Goal: Task Accomplishment & Management: Manage account settings

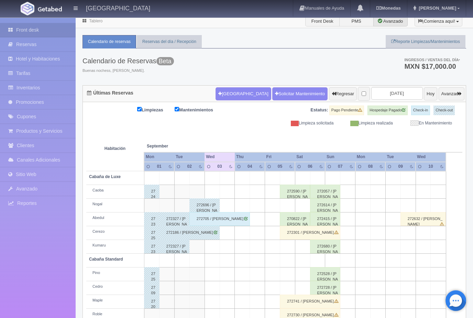
scroll to position [13, 0]
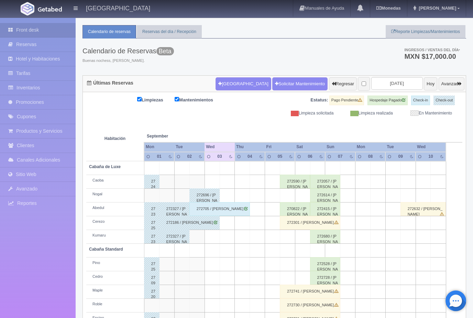
click at [336, 306] on div "272730 / Edith Maldonado" at bounding box center [310, 306] width 61 height 14
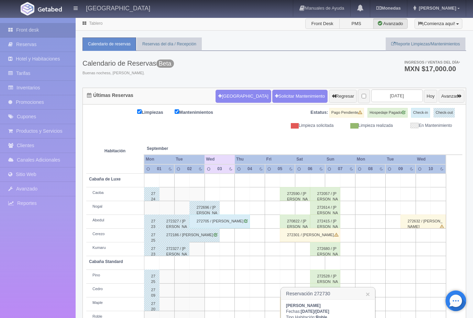
scroll to position [0, 0]
click at [50, 73] on link "Tarifas" at bounding box center [38, 73] width 76 height 14
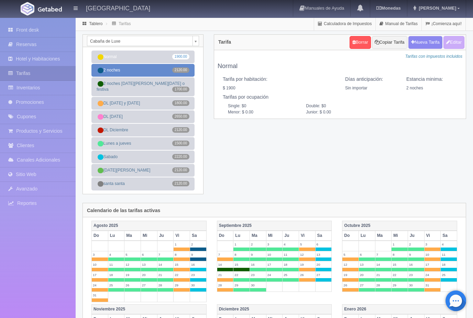
click at [134, 73] on link "2 noches 2120.00" at bounding box center [143, 70] width 103 height 13
click at [456, 44] on button "Editar" at bounding box center [454, 42] width 21 height 13
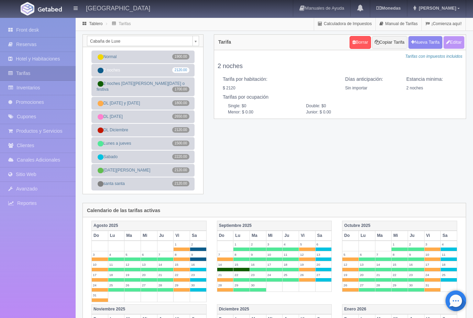
type input "2 noches"
select select "0"
type input "2"
checkbox input "true"
type input "2120.00"
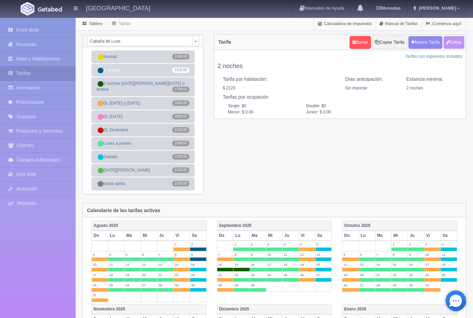
checkbox input "true"
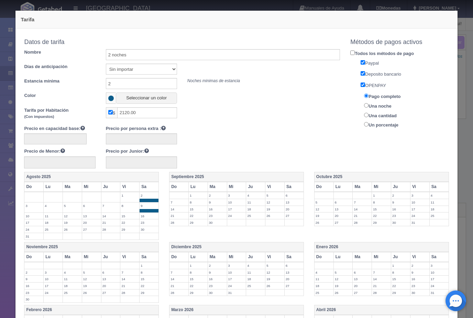
click at [297, 193] on label "6" at bounding box center [294, 195] width 19 height 7
click at [297, 200] on span at bounding box center [294, 200] width 19 height 3
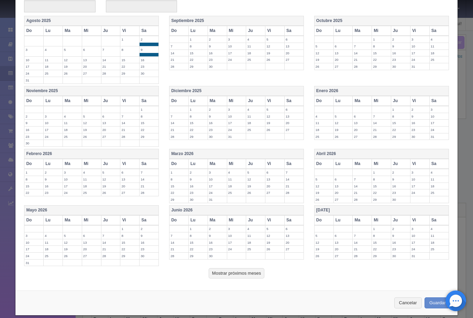
scroll to position [156, 0]
click at [411, 298] on button "Cancelar" at bounding box center [409, 303] width 28 height 11
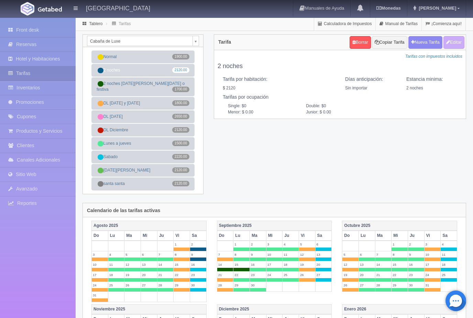
click at [198, 44] on body "Hotel Xacallan Manuales de Ayuda Actualizaciones recientes Monedas Tipo de camb…" at bounding box center [236, 288] width 473 height 542
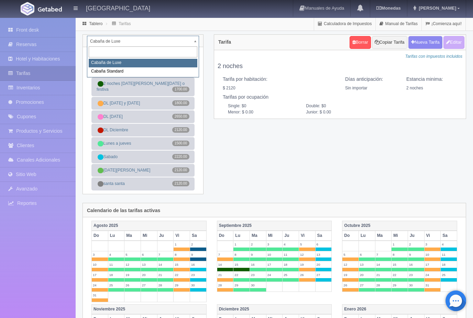
select select "2056"
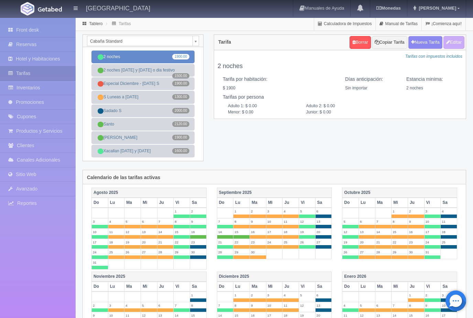
click at [150, 57] on link "2 noches 1900.00" at bounding box center [143, 57] width 103 height 13
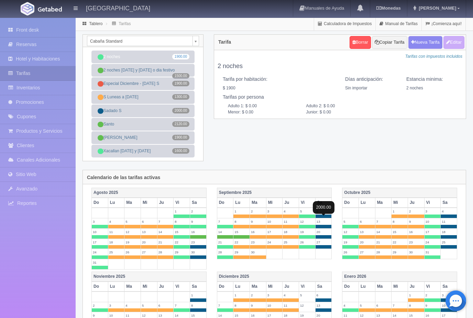
click at [322, 217] on span at bounding box center [324, 216] width 16 height 3
click at [454, 44] on button "Editar" at bounding box center [454, 42] width 21 height 13
type input "2 noches"
select select "0"
type input "2"
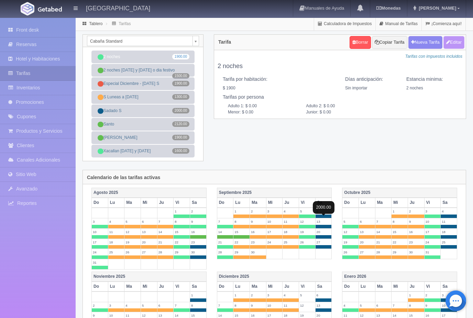
checkbox input "true"
type input "1900.00"
checkbox input "true"
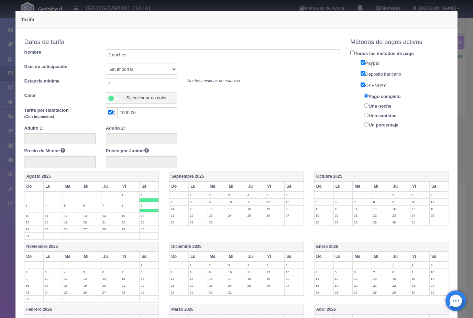
click at [297, 194] on label "6" at bounding box center [294, 195] width 19 height 7
click at [158, 113] on input "1900.00" at bounding box center [147, 112] width 60 height 11
type input "1"
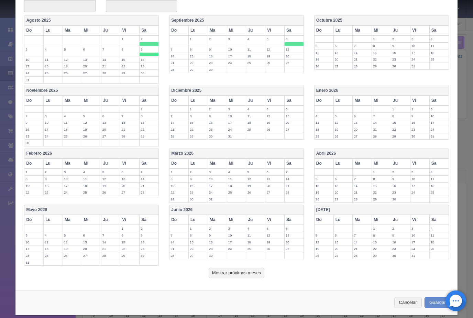
scroll to position [156, 0]
type input "200"
click at [434, 298] on button "Guardar" at bounding box center [438, 303] width 26 height 11
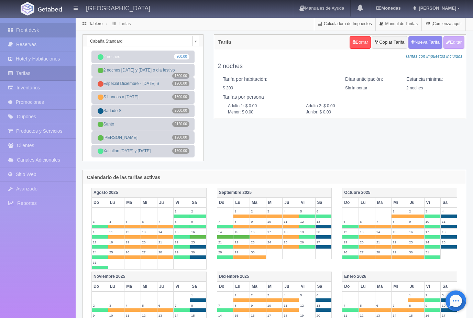
click at [38, 28] on link "Front desk" at bounding box center [38, 30] width 76 height 14
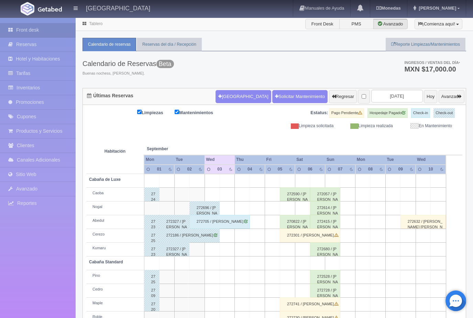
scroll to position [13, 0]
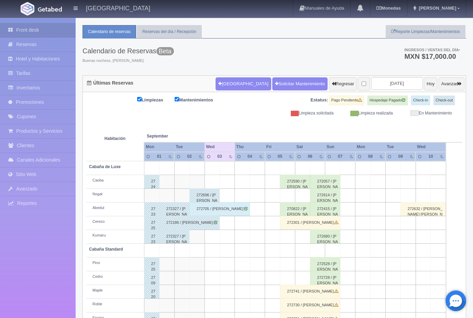
click at [330, 304] on div "272730 / Edith Maldonado" at bounding box center [310, 306] width 61 height 14
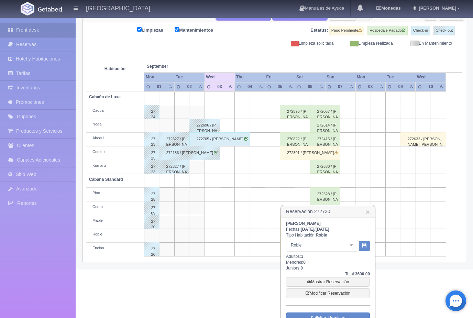
scroll to position [86, 0]
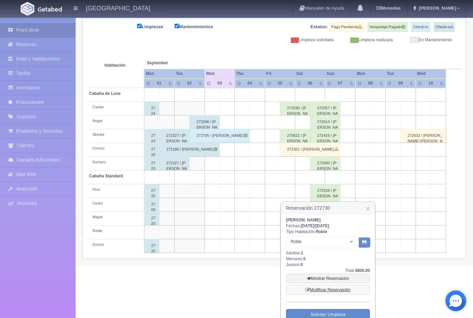
click at [348, 289] on link "Modificar Reservación" at bounding box center [328, 290] width 84 height 10
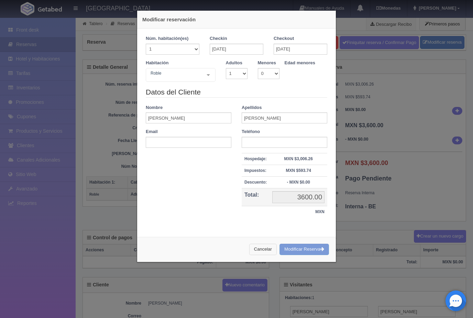
click at [265, 251] on button "Cancelar" at bounding box center [263, 249] width 28 height 11
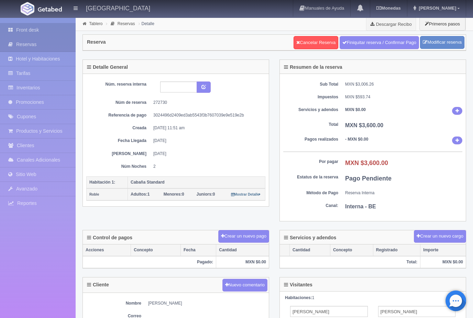
click at [34, 29] on link "Front desk" at bounding box center [38, 30] width 76 height 14
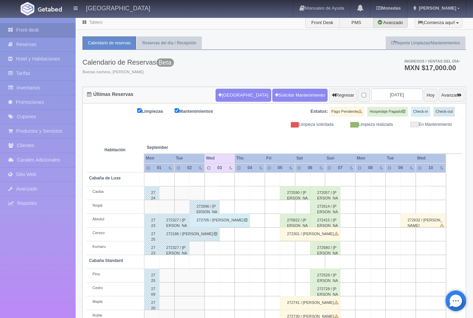
scroll to position [13, 0]
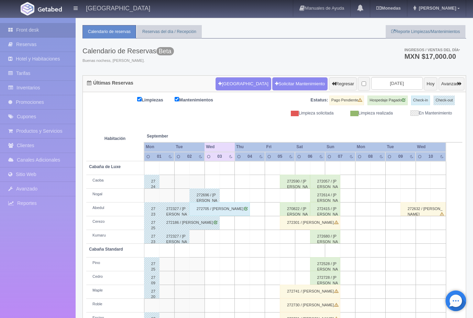
click at [332, 307] on div "272730 / Edith Maldonado" at bounding box center [310, 306] width 61 height 14
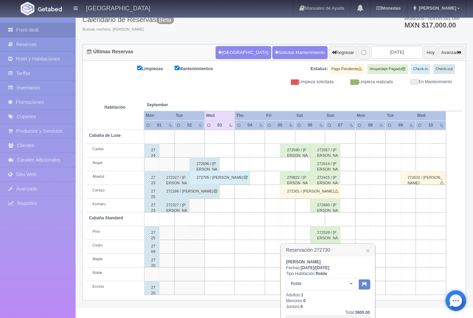
scroll to position [86, 0]
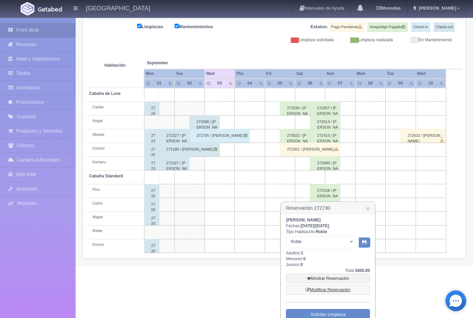
click at [352, 291] on link "Modificar Reservación" at bounding box center [328, 290] width 84 height 10
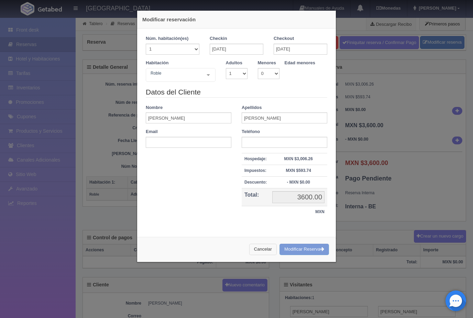
click at [265, 250] on button "Cancelar" at bounding box center [263, 249] width 28 height 11
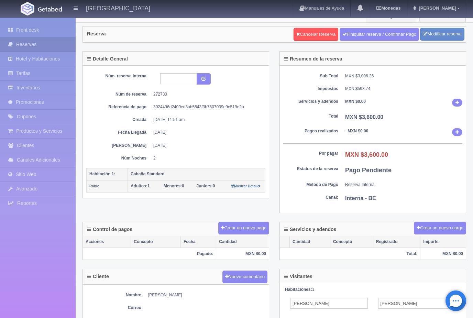
scroll to position [9, 0]
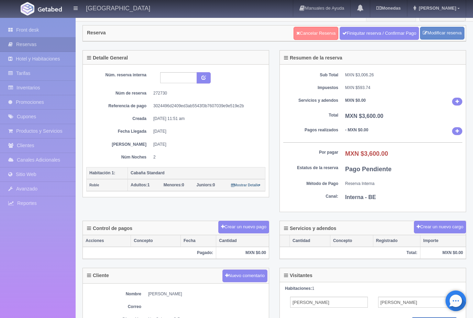
click at [322, 32] on link "Cancelar Reserva" at bounding box center [316, 33] width 45 height 13
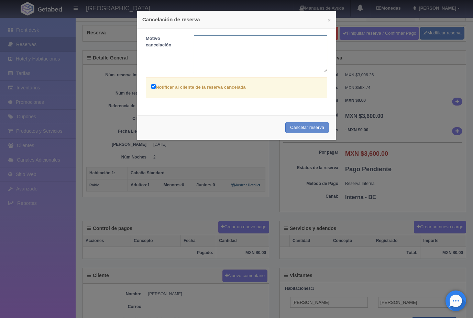
click at [232, 49] on textarea at bounding box center [261, 53] width 134 height 37
type textarea "Se libera"
click at [311, 128] on button "Cancelar reserva" at bounding box center [308, 127] width 44 height 11
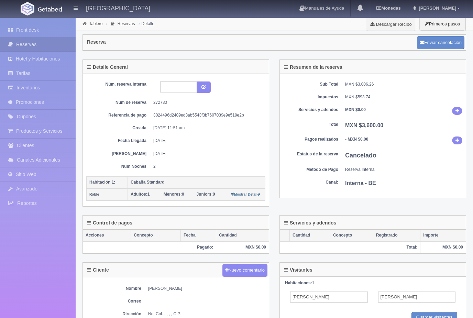
scroll to position [9, 0]
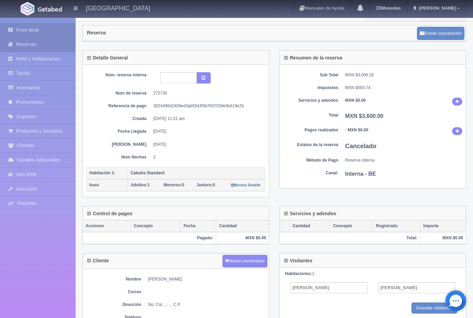
click at [42, 29] on link "Front desk" at bounding box center [38, 30] width 76 height 14
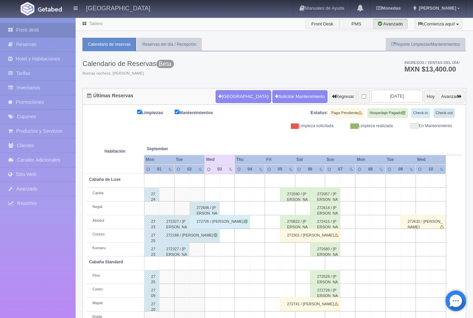
scroll to position [13, 0]
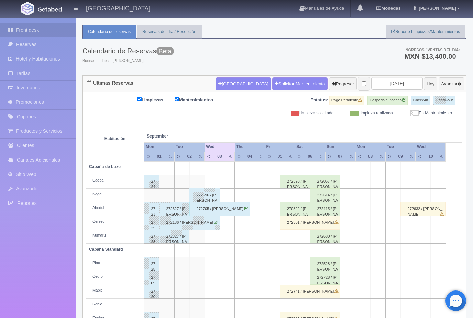
click at [335, 318] on div "272731 / Edith Maldonado" at bounding box center [310, 319] width 61 height 14
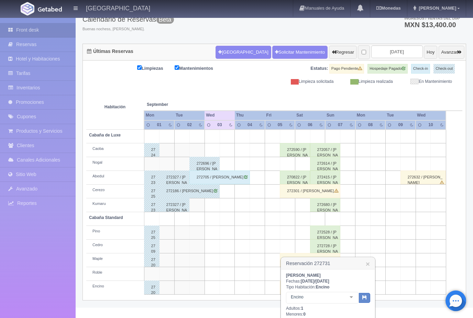
scroll to position [100, 0]
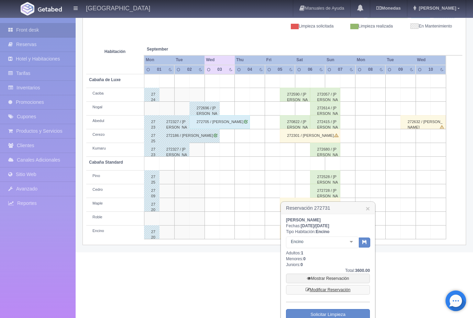
click at [350, 289] on link "Modificar Reservación" at bounding box center [328, 290] width 84 height 10
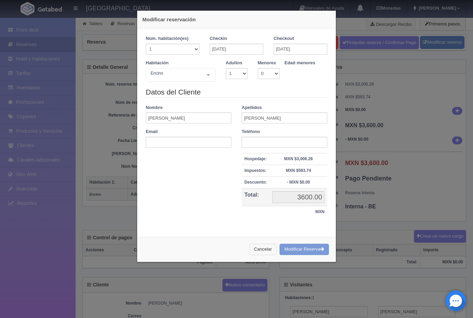
click at [262, 247] on button "Cancelar" at bounding box center [263, 249] width 28 height 11
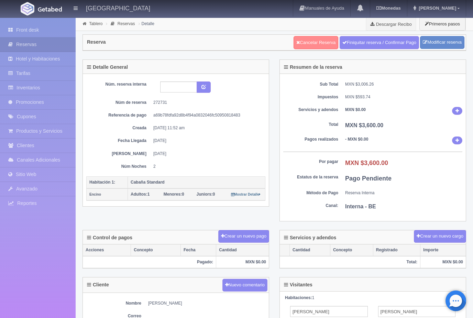
click at [320, 40] on link "Cancelar Reserva" at bounding box center [316, 42] width 45 height 13
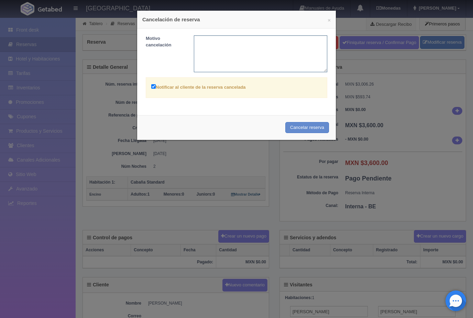
click at [244, 49] on textarea at bounding box center [261, 53] width 134 height 37
type textarea "Se libera"
click at [322, 131] on button "Cancelar reserva" at bounding box center [308, 127] width 44 height 11
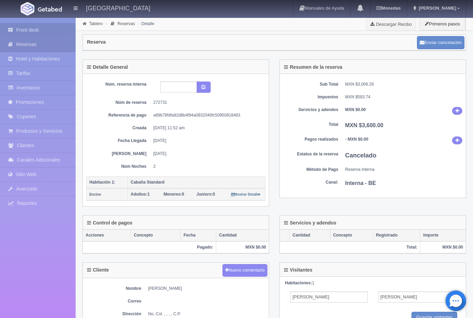
click at [24, 31] on link "Front desk" at bounding box center [38, 30] width 76 height 14
